Goal: Navigation & Orientation: Understand site structure

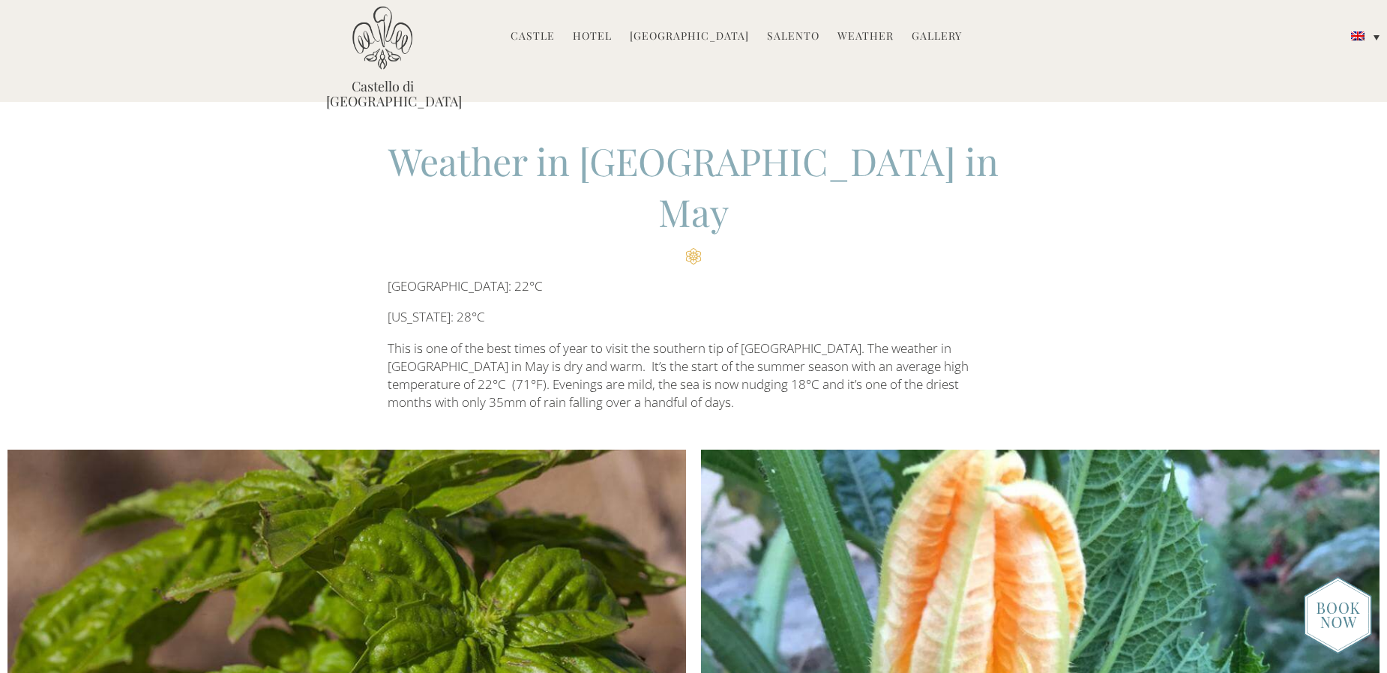
click at [602, 31] on link "Hotel" at bounding box center [592, 36] width 39 height 17
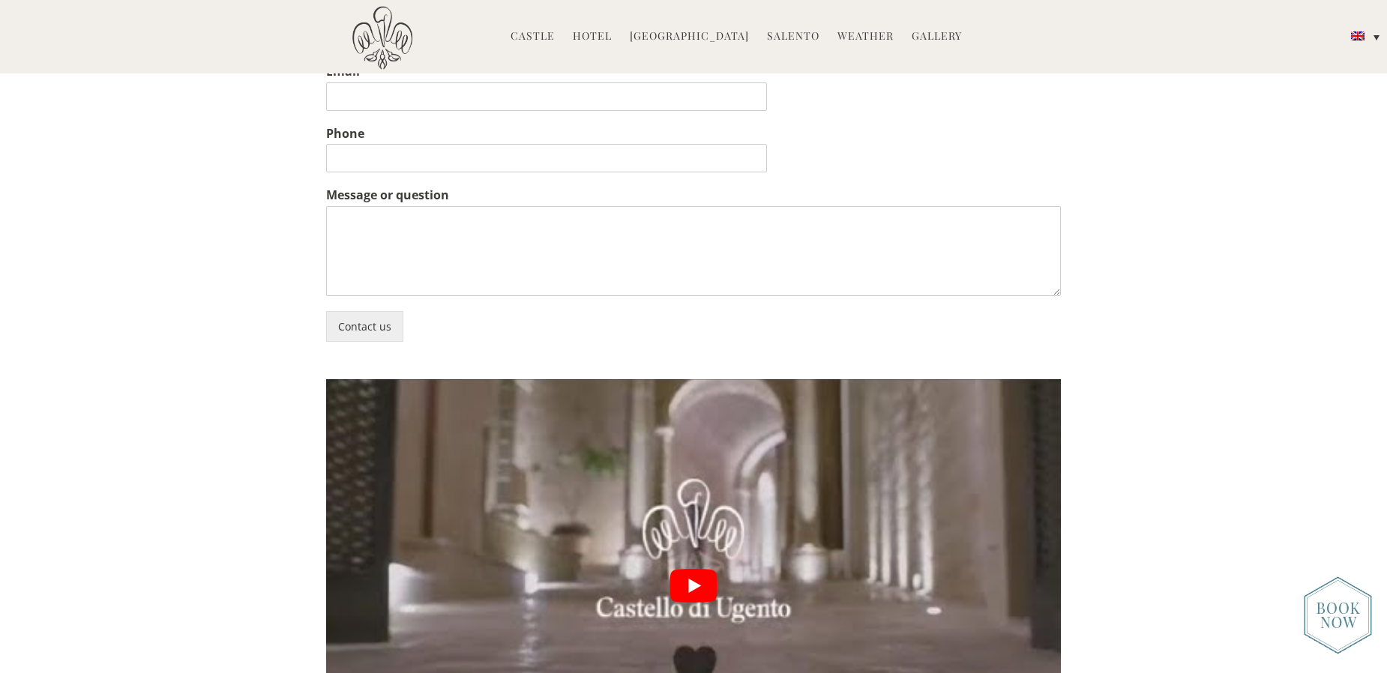
scroll to position [3868, 0]
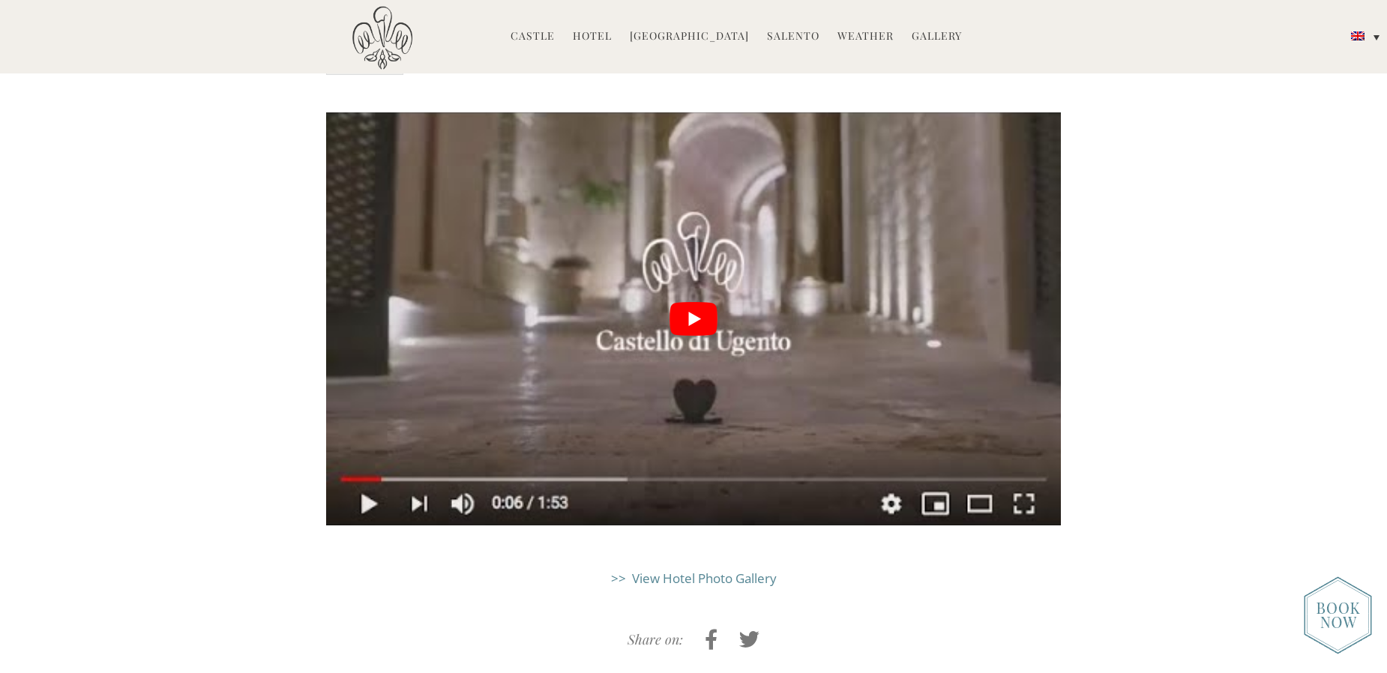
click at [551, 37] on link "Castle" at bounding box center [533, 36] width 44 height 17
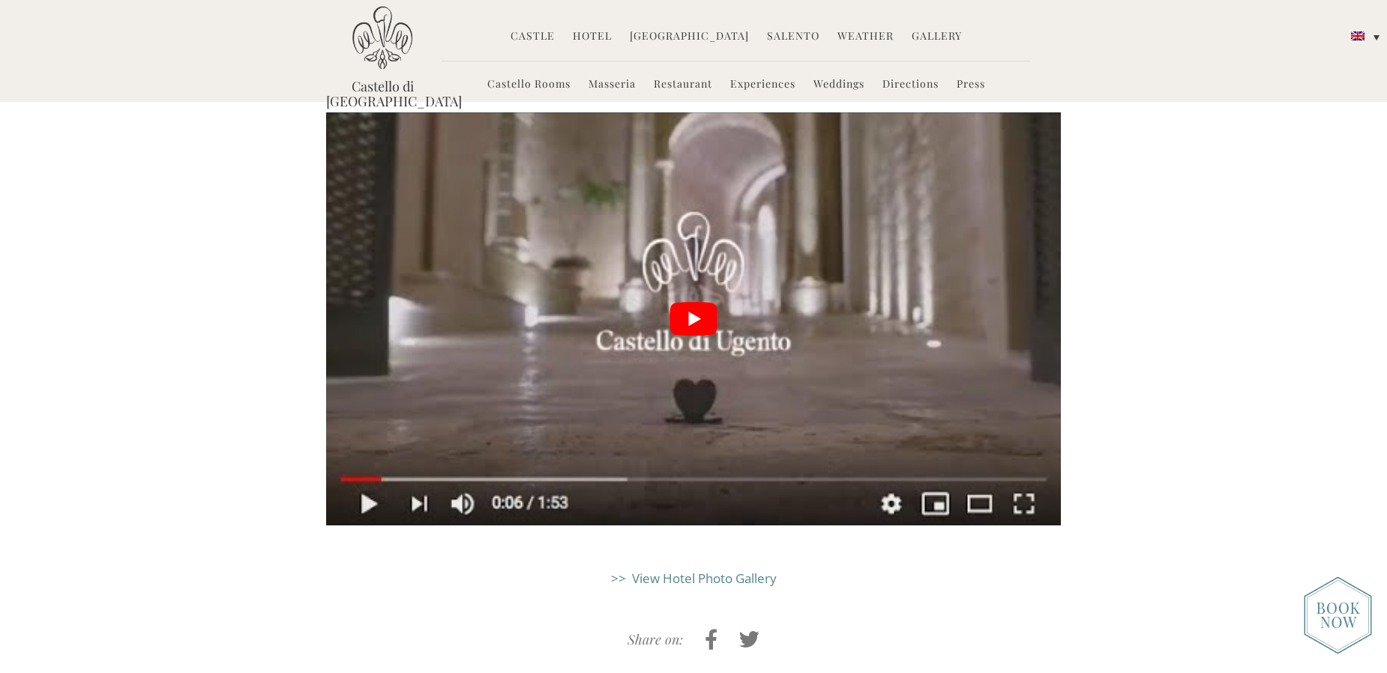
scroll to position [3857, 0]
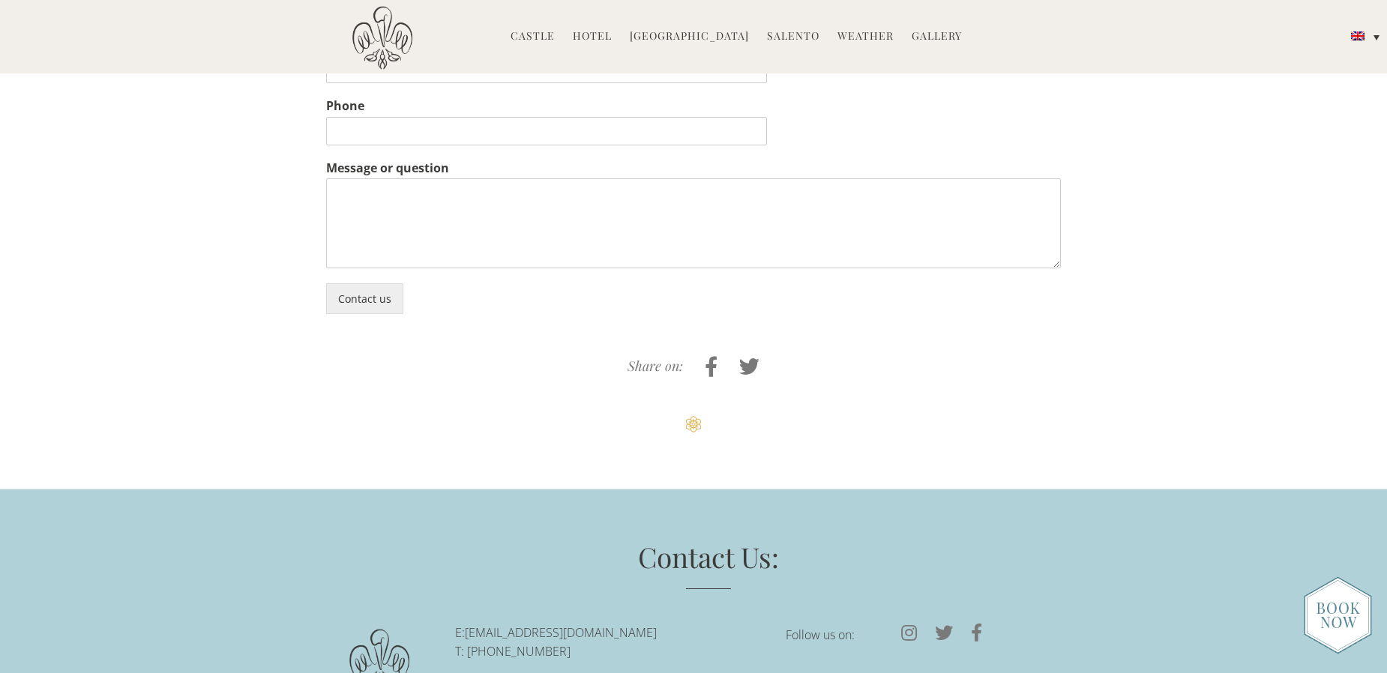
scroll to position [4471, 0]
click at [607, 34] on link "Hotel" at bounding box center [592, 36] width 39 height 17
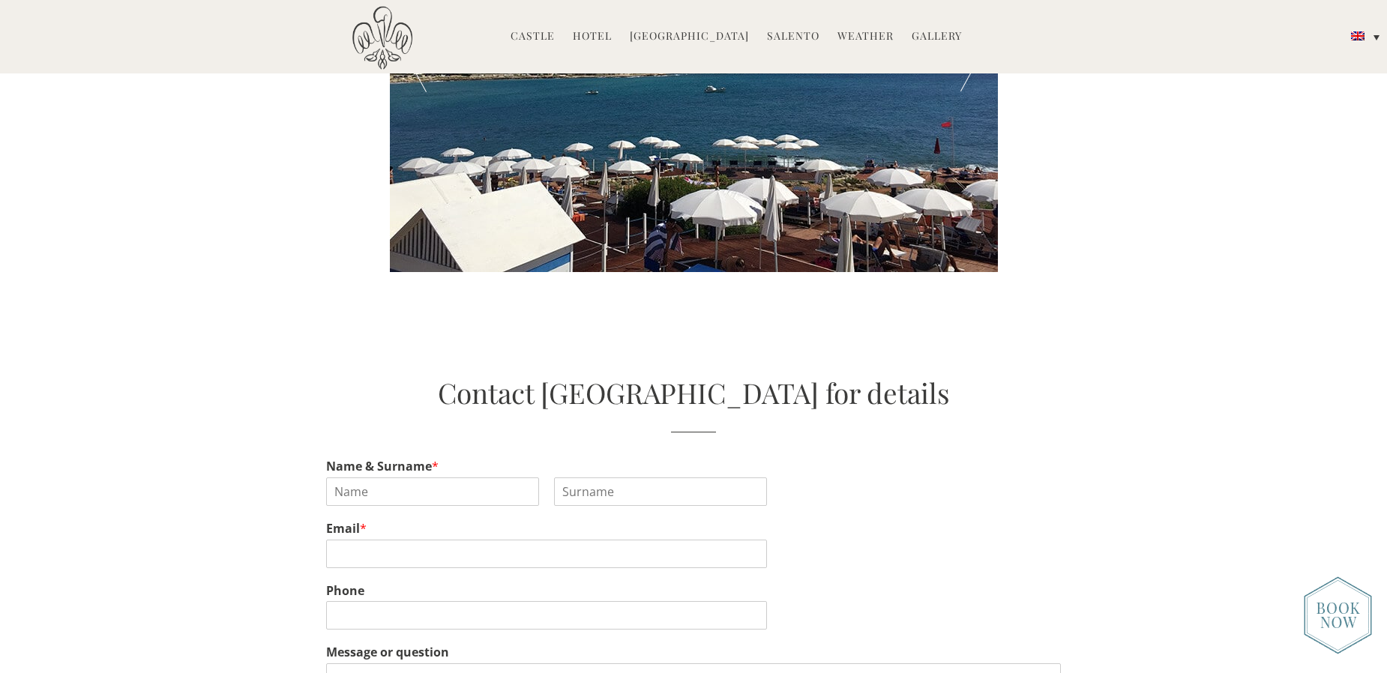
scroll to position [3147, 0]
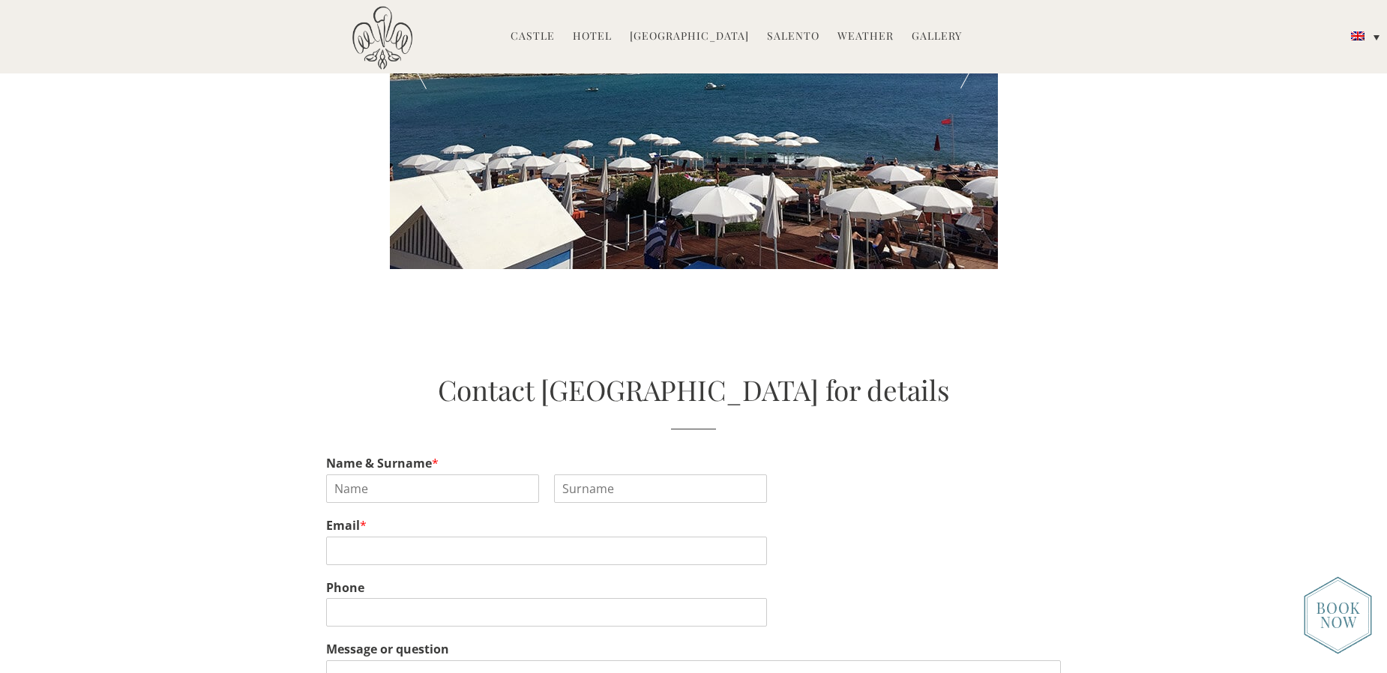
click at [717, 35] on link "[GEOGRAPHIC_DATA]" at bounding box center [689, 36] width 119 height 17
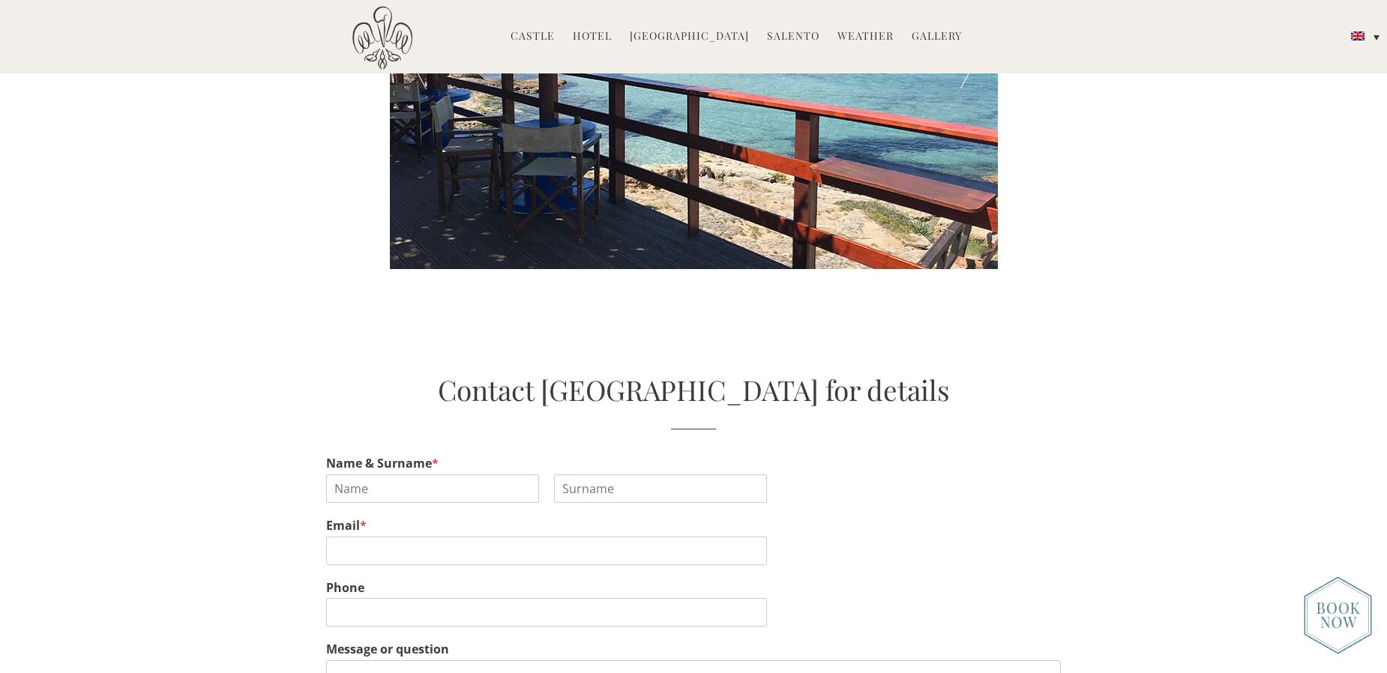
scroll to position [3136, 0]
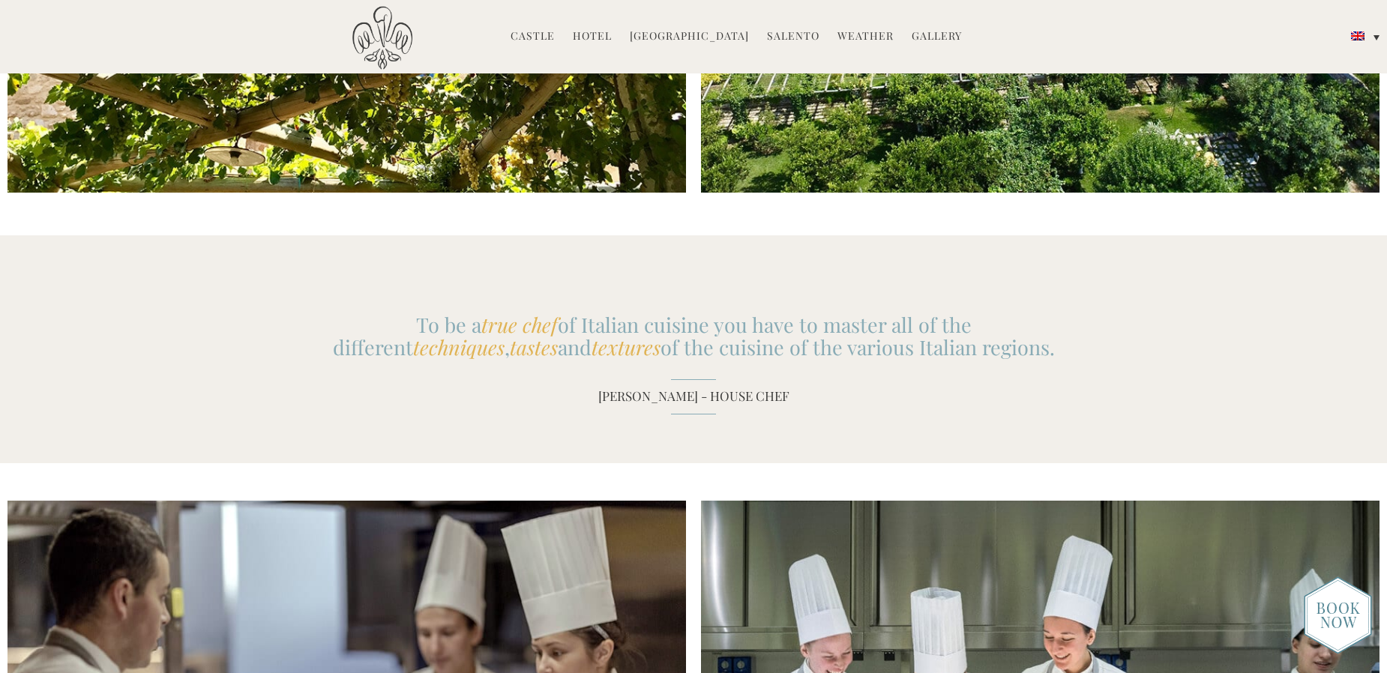
scroll to position [3947, 0]
